Goal: Navigation & Orientation: Find specific page/section

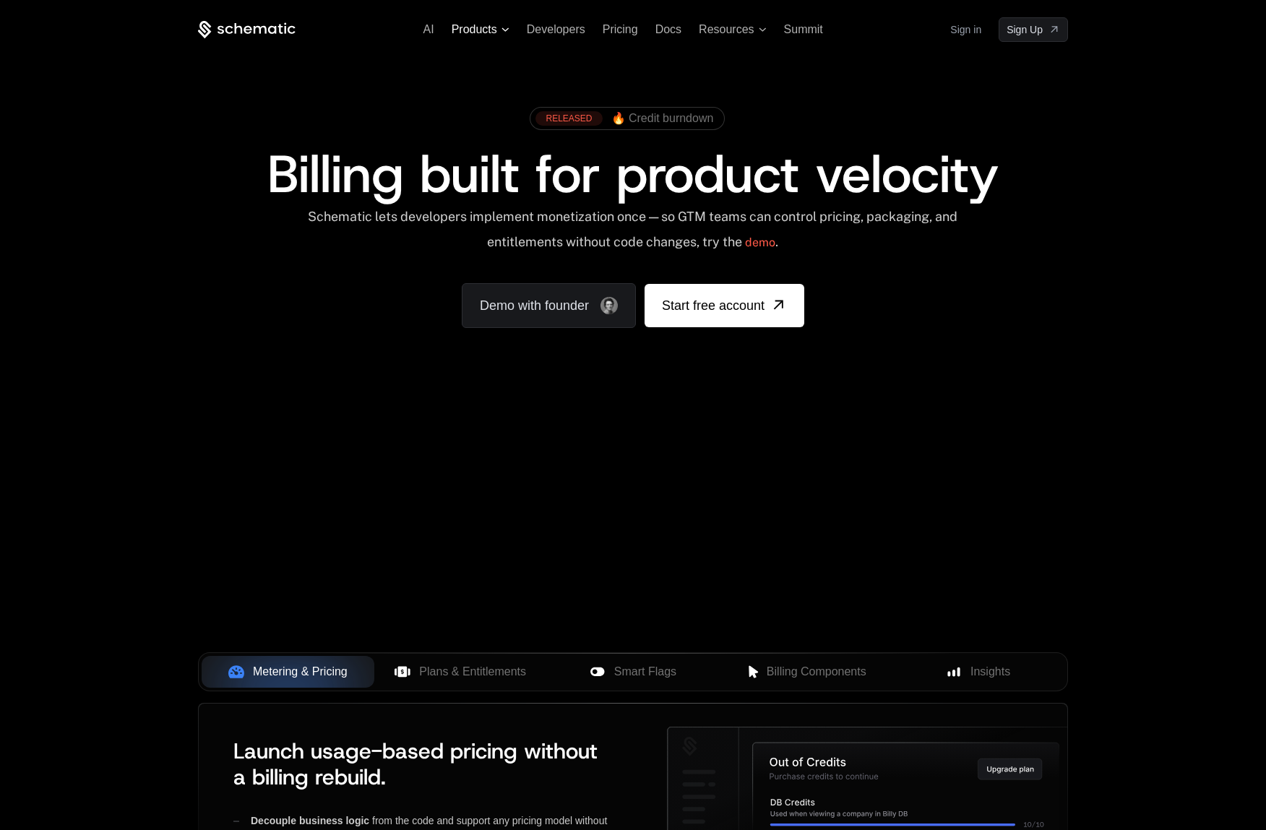
click at [504, 30] on icon at bounding box center [504, 29] width 7 height 4
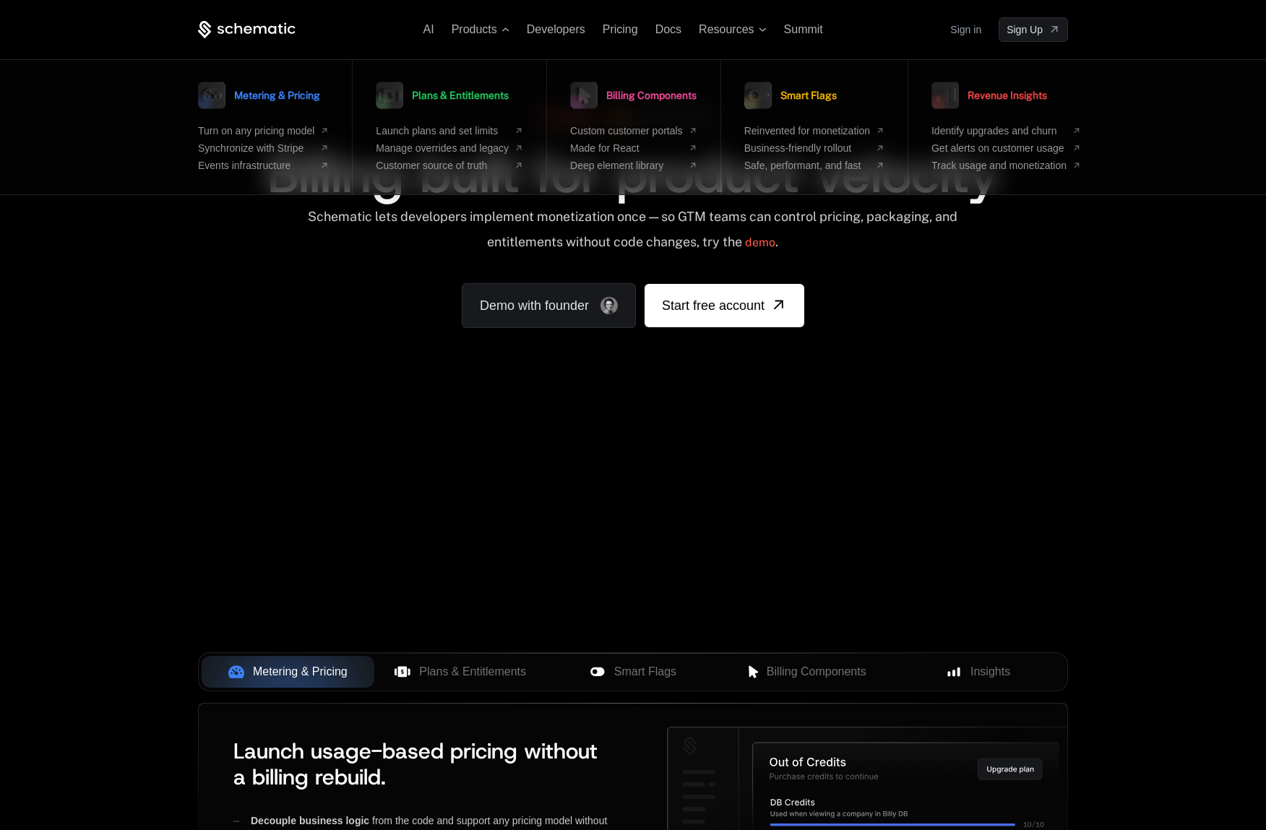
click at [223, 405] on div "AI Products Metering & Pricing Turn on any pricing model Synchronize with Strip…" at bounding box center [633, 216] width 1266 height 432
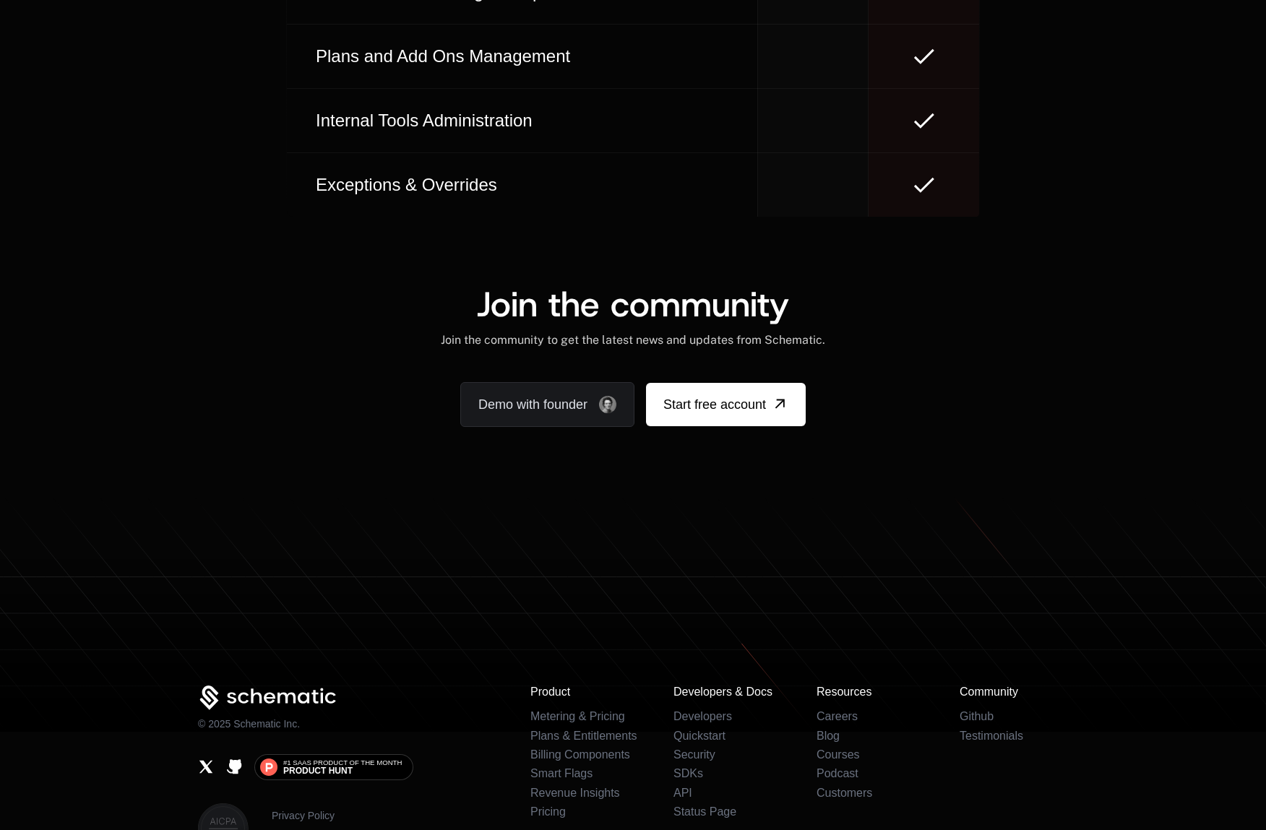
scroll to position [8815, 0]
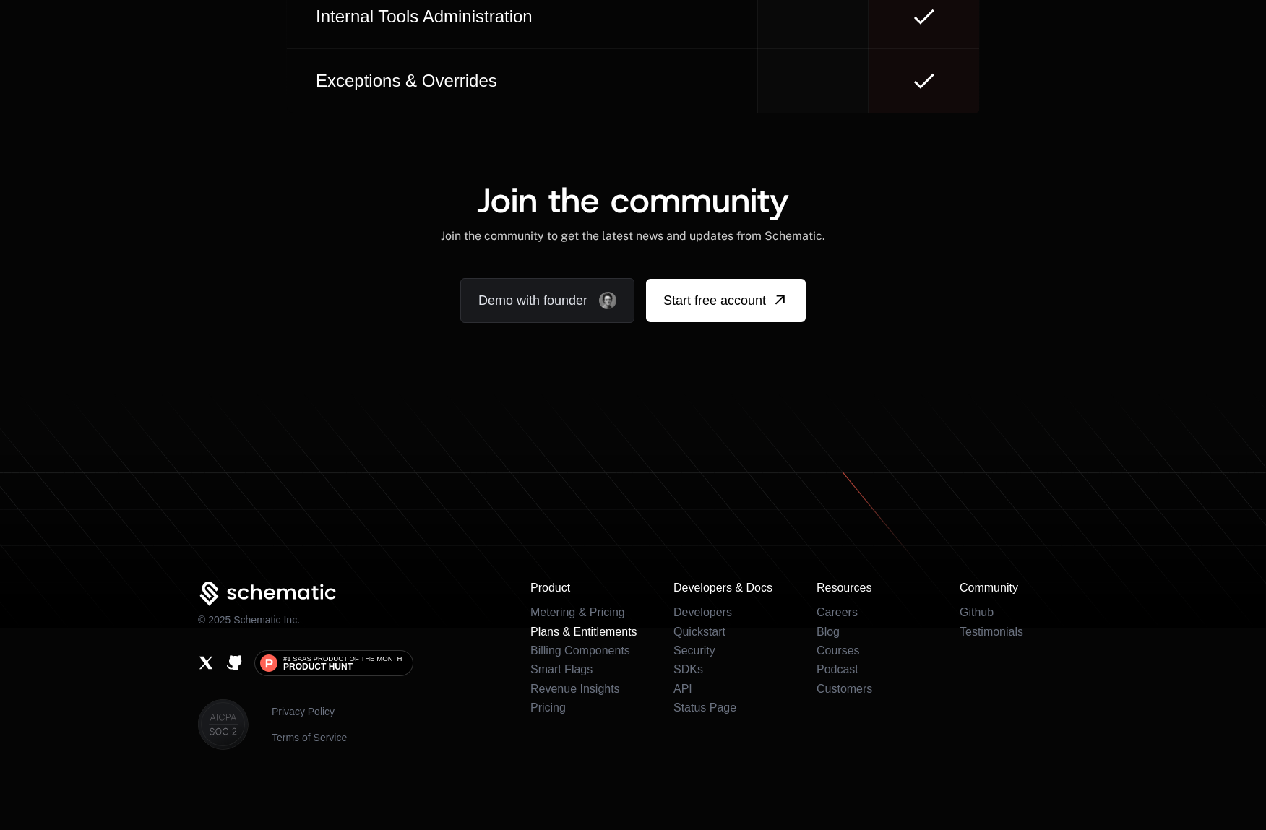
click at [554, 631] on link "Plans & Entitlements" at bounding box center [583, 632] width 107 height 12
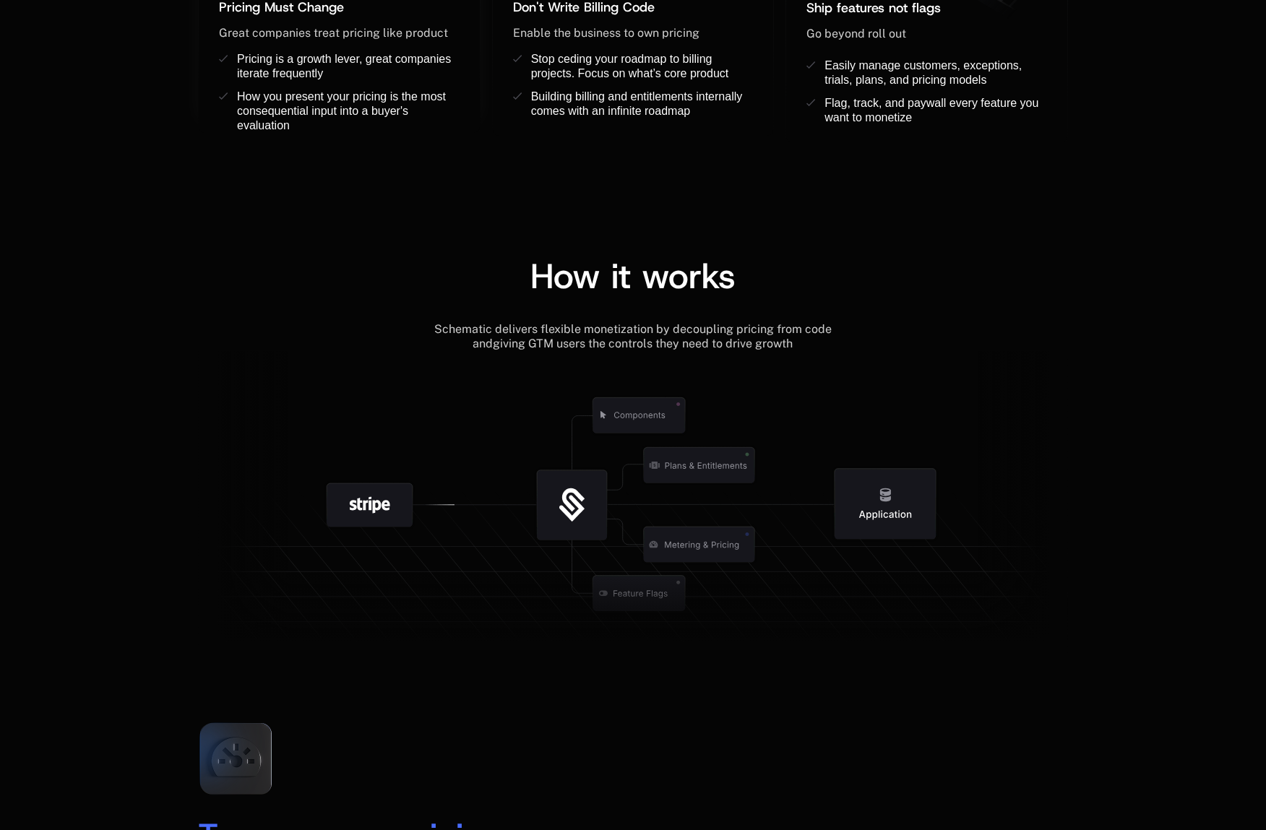
scroll to position [0, 0]
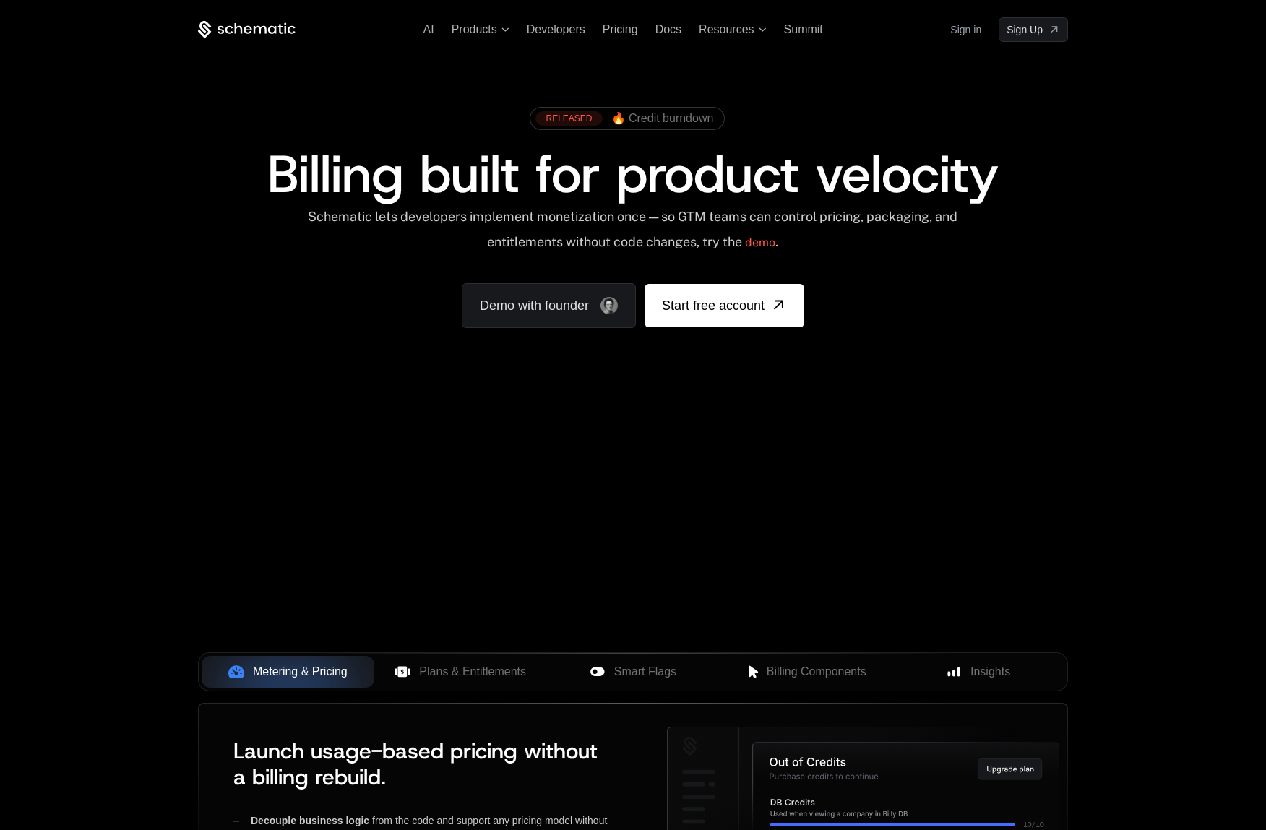
click at [493, 37] on div "AI Products Developers Pricing Docs Resources Summit Sign in Sign Up" at bounding box center [633, 29] width 870 height 25
click at [500, 31] on span "Products" at bounding box center [481, 29] width 58 height 13
